Goal: Check status: Check status

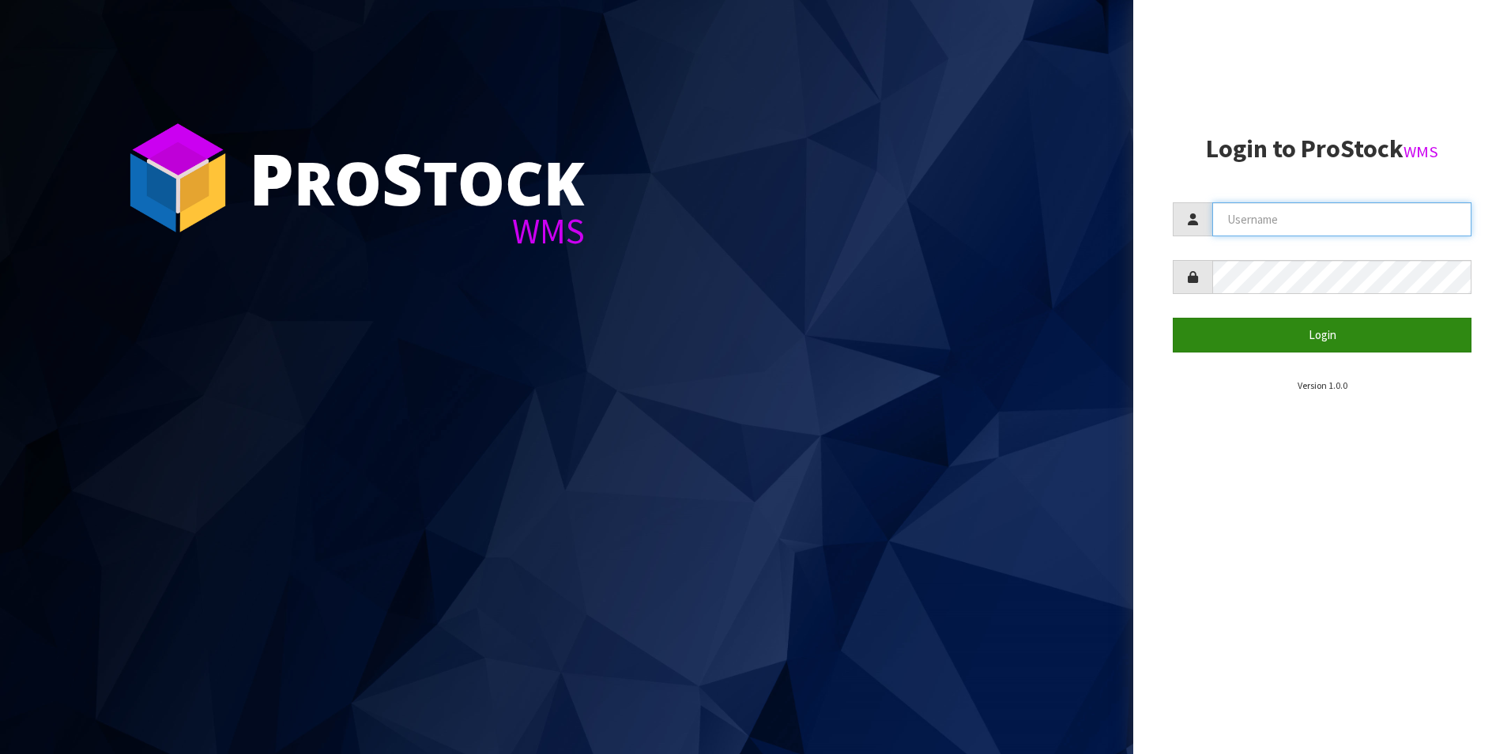
type input "TUFF TURF"
click at [1368, 334] on button "Login" at bounding box center [1322, 335] width 299 height 34
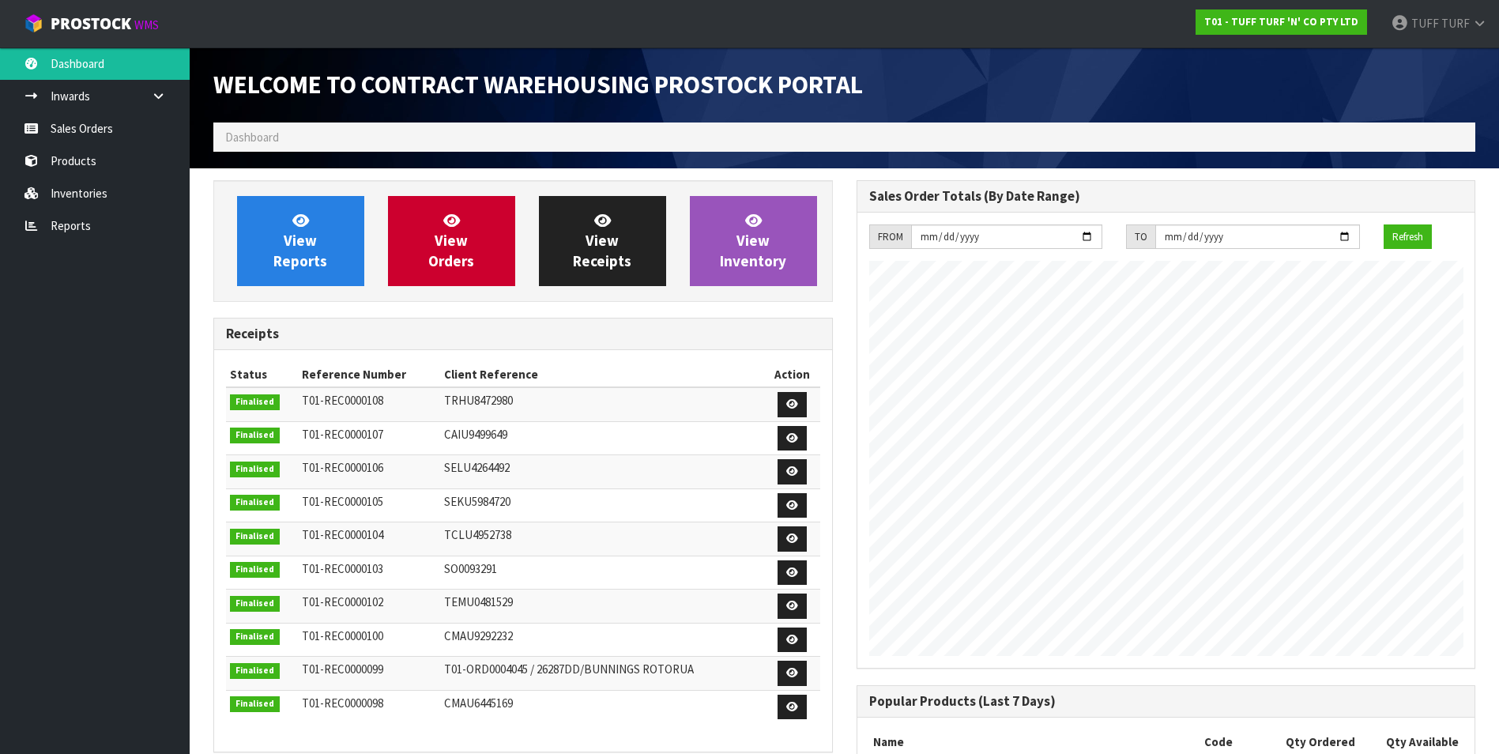
scroll to position [876, 643]
click at [337, 258] on link "View Reports" at bounding box center [300, 241] width 127 height 90
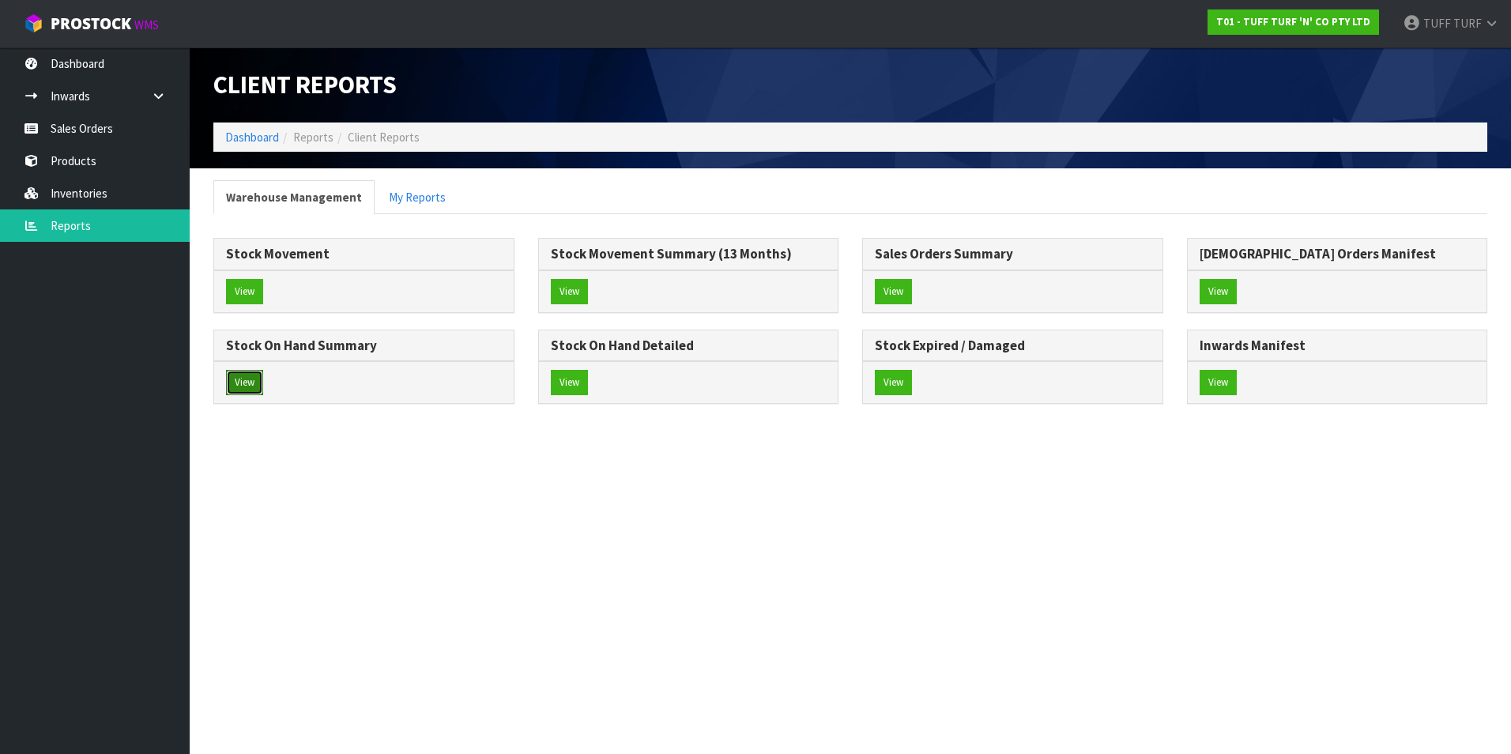
click at [258, 384] on button "View" at bounding box center [244, 382] width 37 height 25
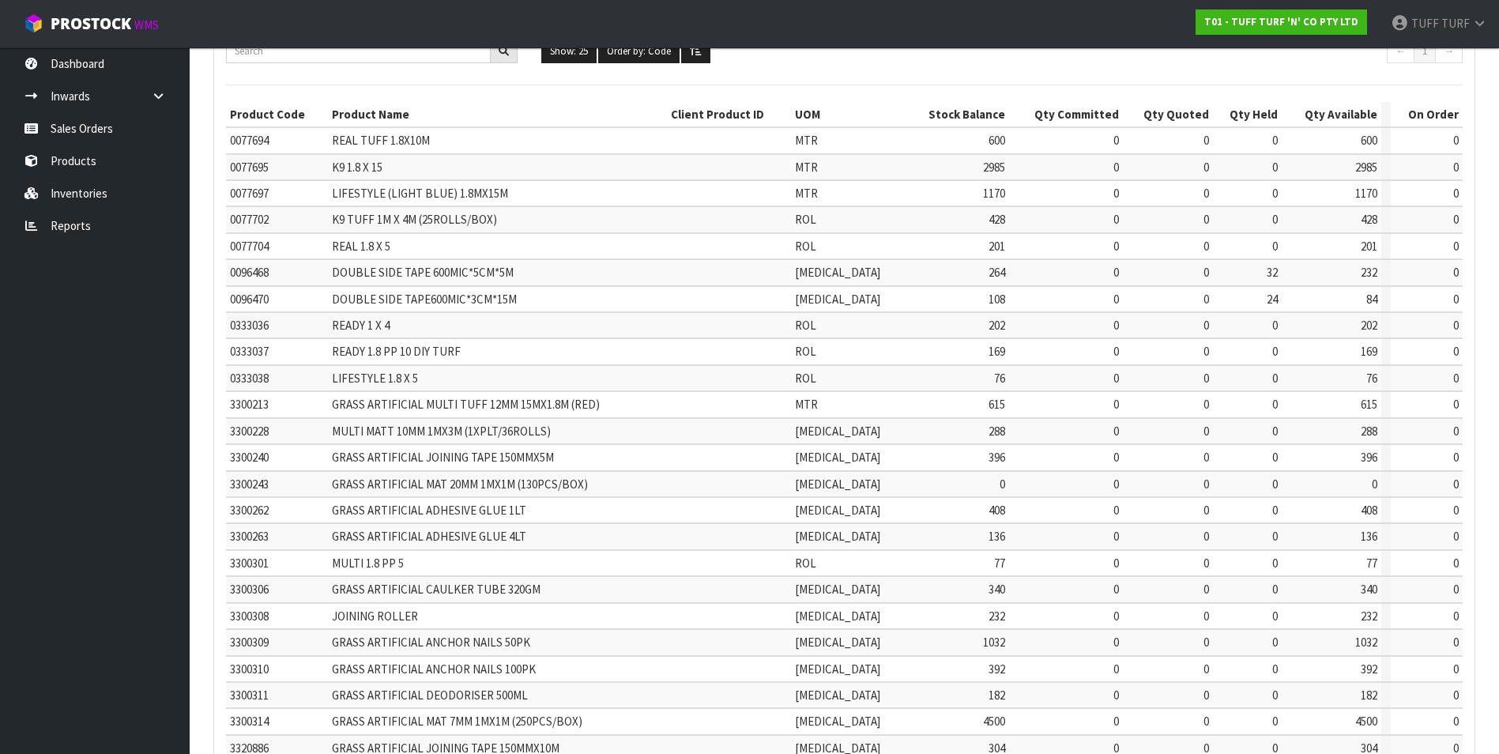
scroll to position [265, 0]
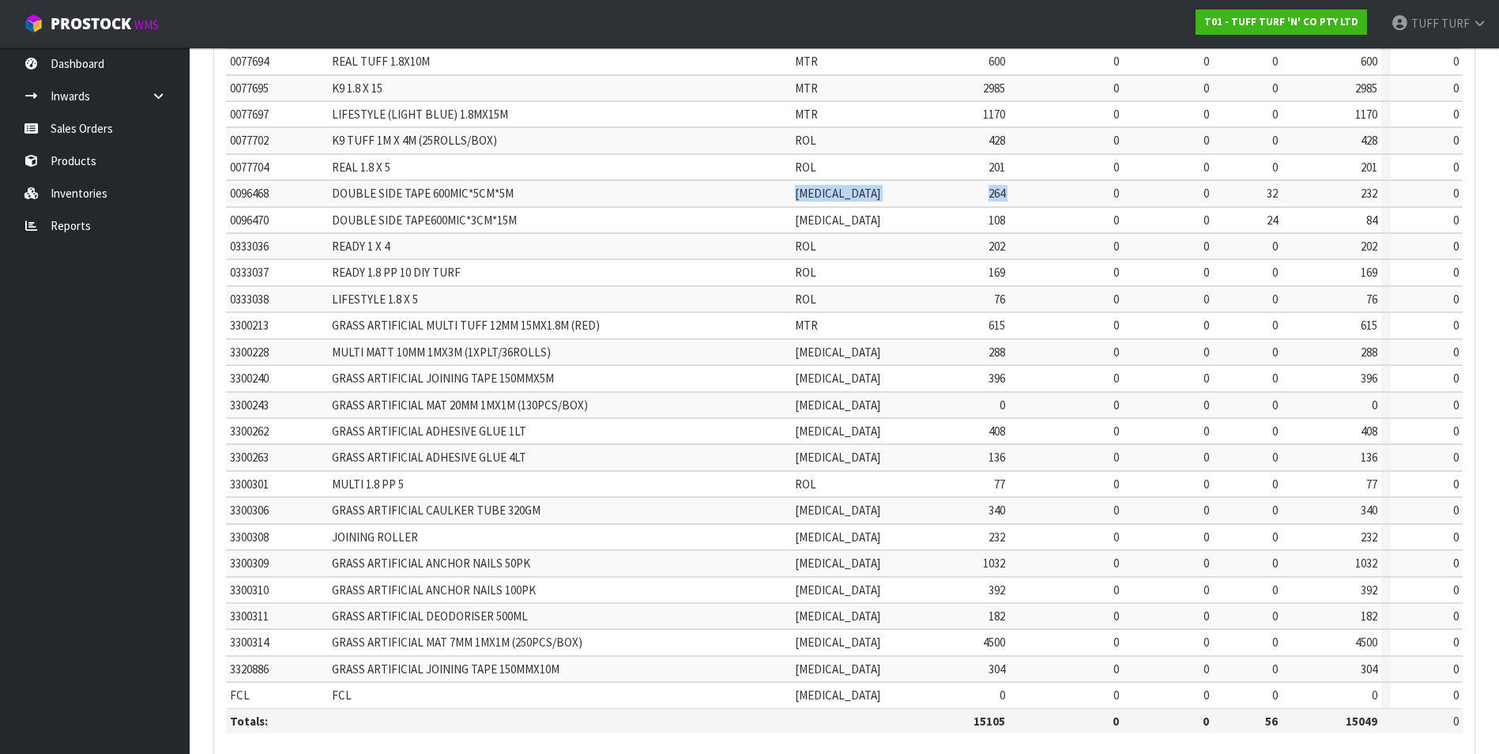
drag, startPoint x: 543, startPoint y: 201, endPoint x: 1068, endPoint y: 201, distance: 525.6
click at [1068, 201] on tr "0096468 DOUBLE SIDE TAPE 600MIC*5CM*5M [MEDICAL_DATA] 264 0 0 32 232 0" at bounding box center [844, 193] width 1237 height 26
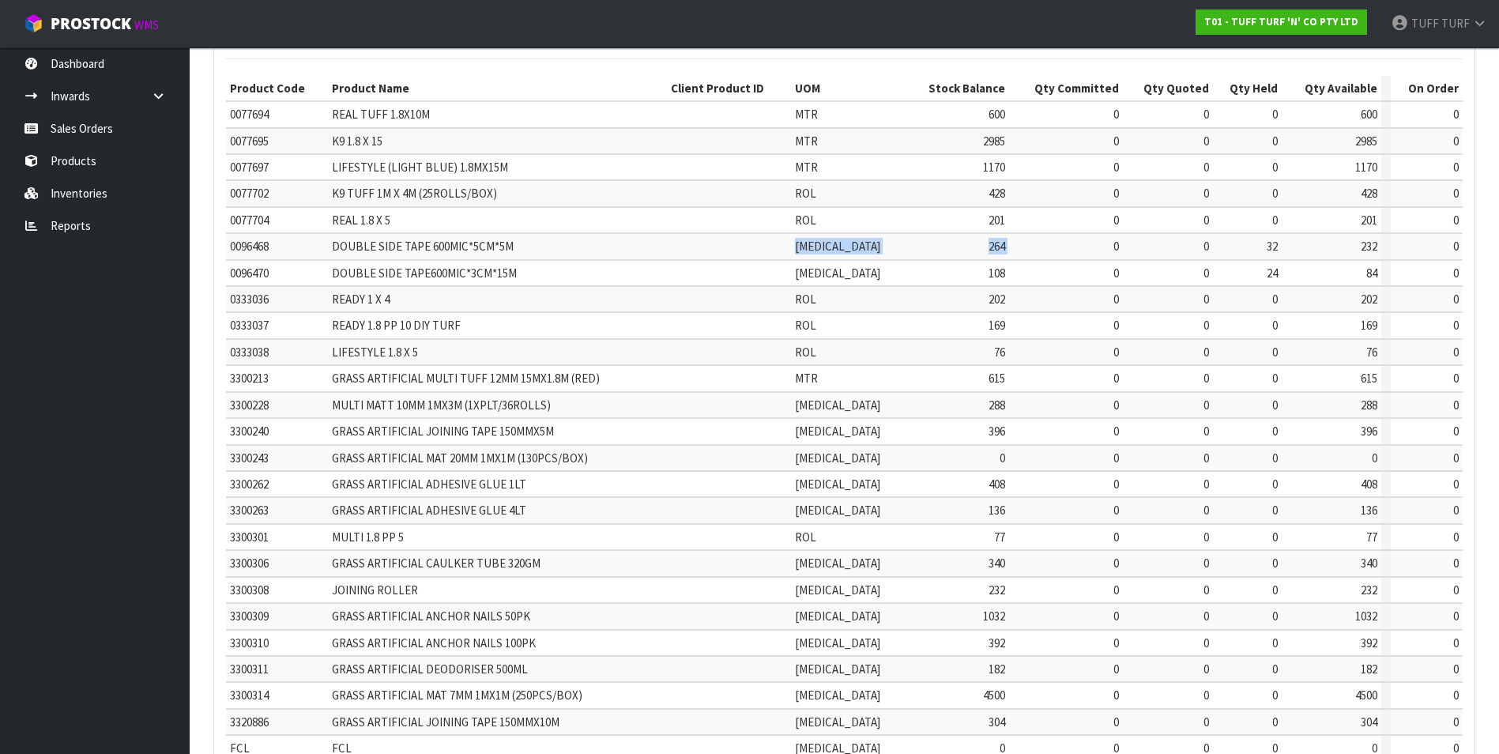
scroll to position [186, 0]
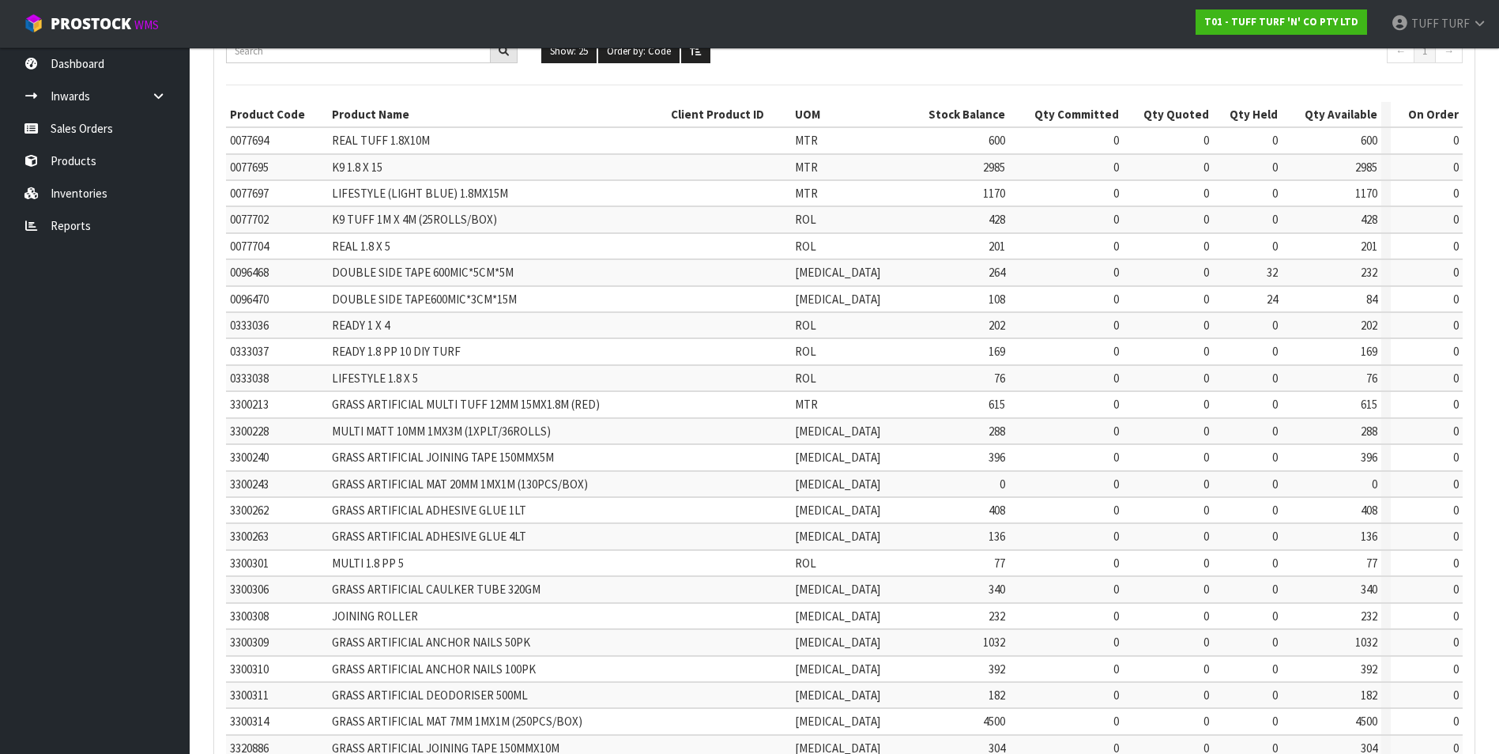
click at [1355, 300] on td "84" at bounding box center [1331, 299] width 99 height 26
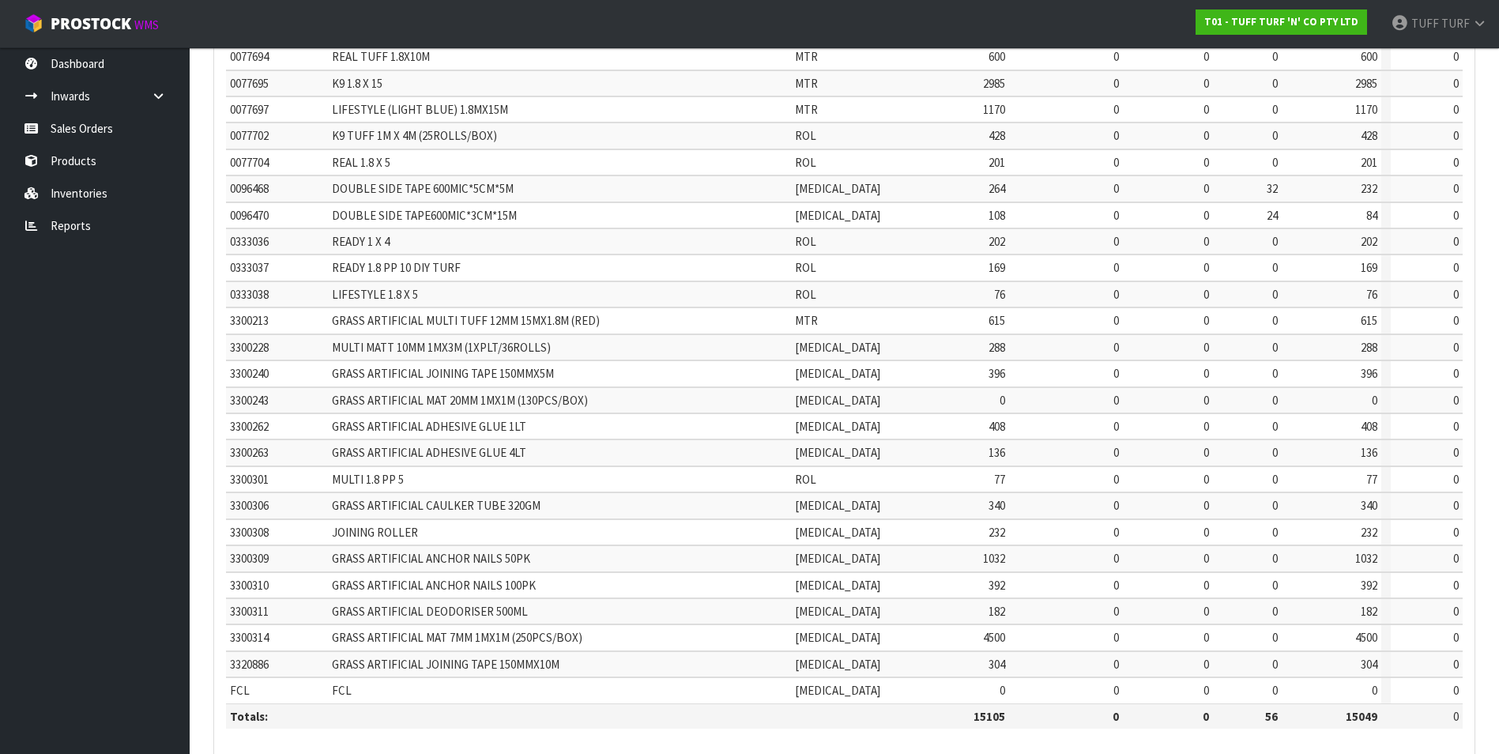
scroll to position [344, 0]
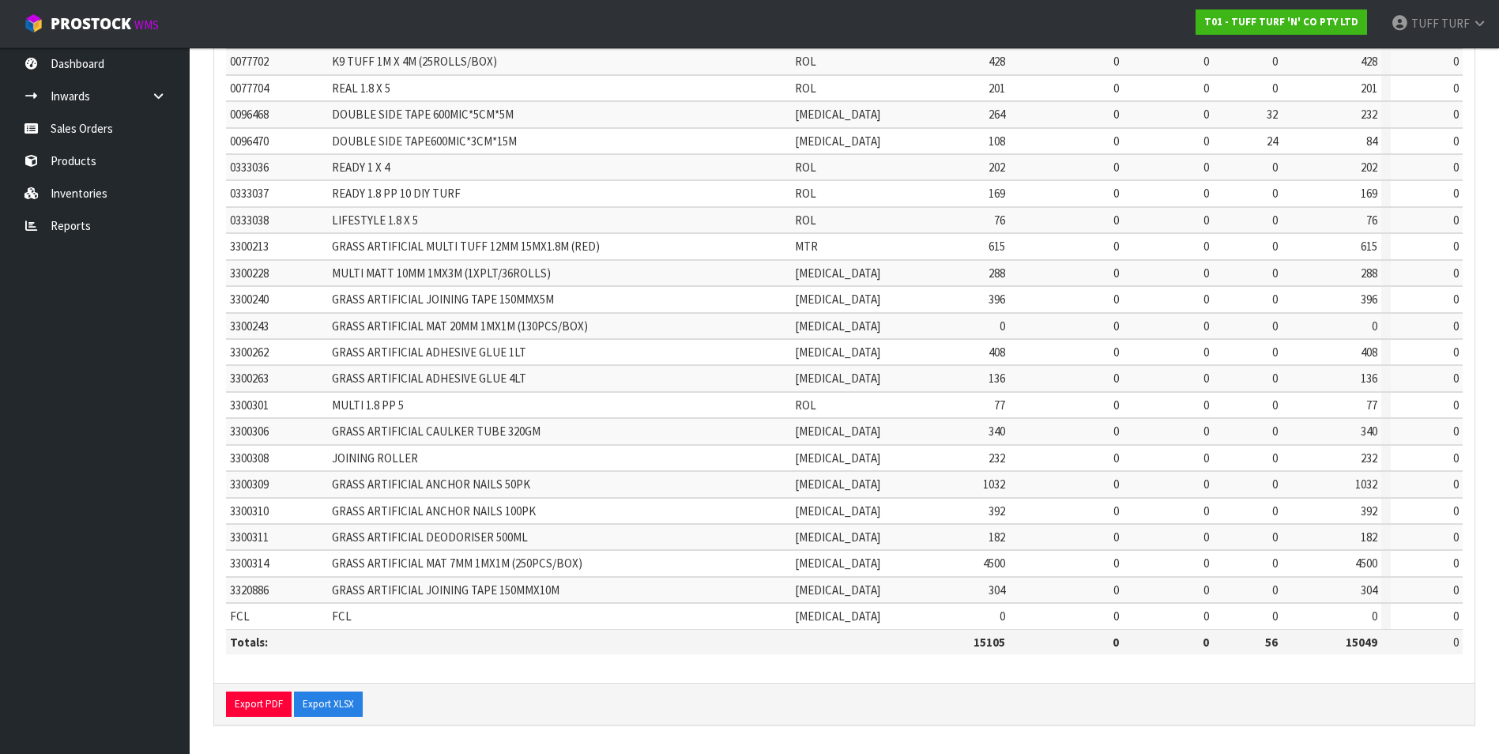
click at [203, 255] on div "Stock On Hand Summary Report Show: 25 5 10 25 50 100 ALL Order by: Code Code To…" at bounding box center [845, 289] width 1286 height 906
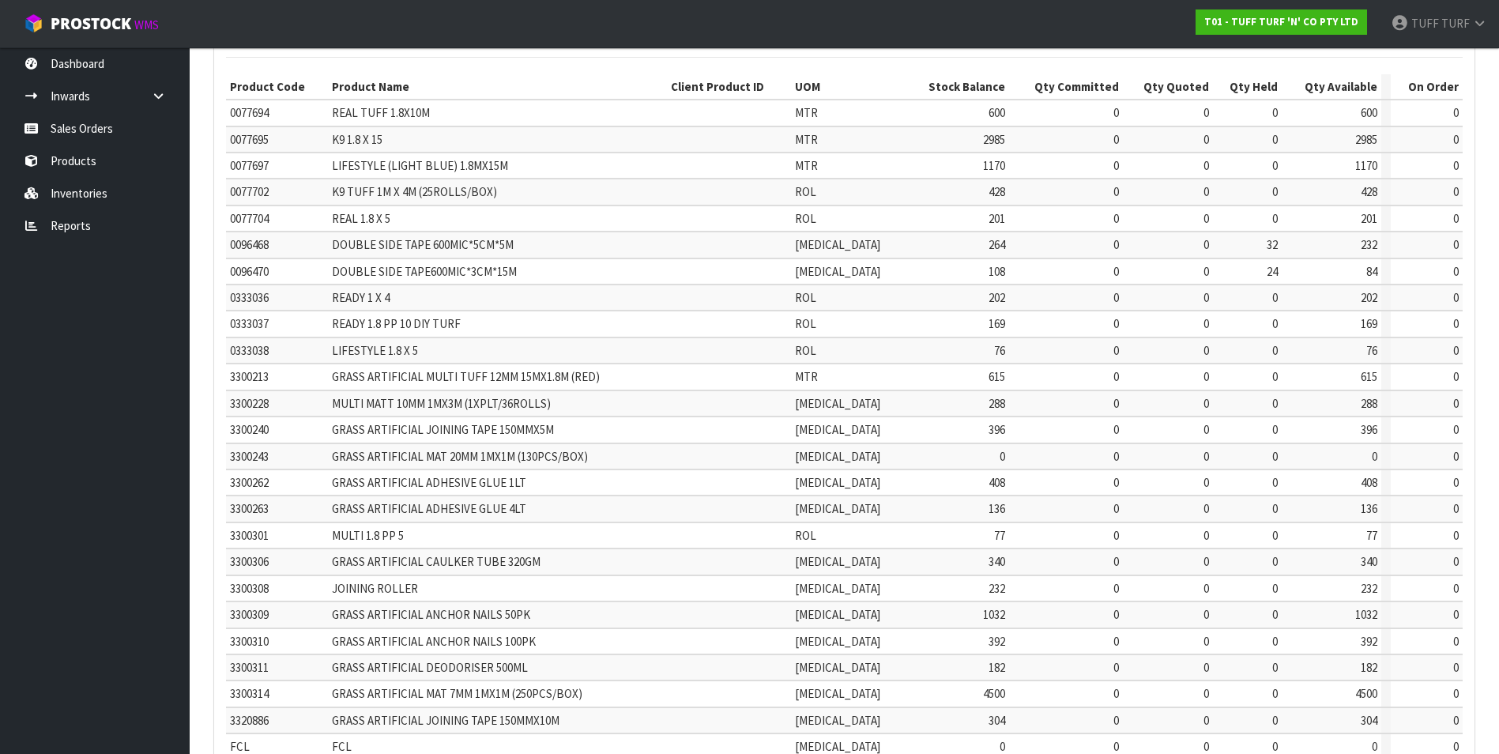
scroll to position [186, 0]
